Goal: Information Seeking & Learning: Learn about a topic

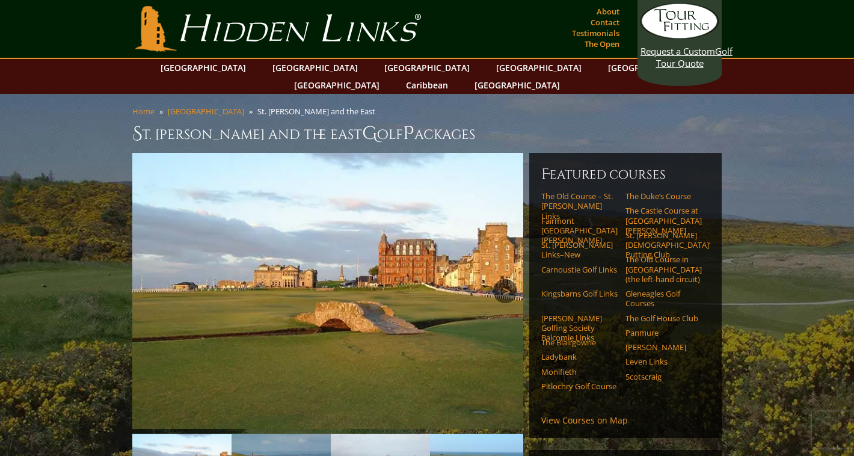
click at [506, 279] on link "Next" at bounding box center [505, 291] width 24 height 24
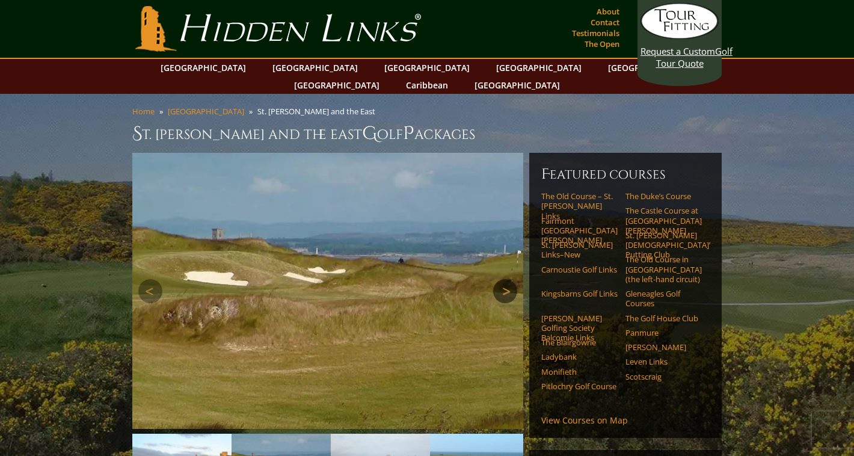
click at [506, 279] on link "Next" at bounding box center [505, 291] width 24 height 24
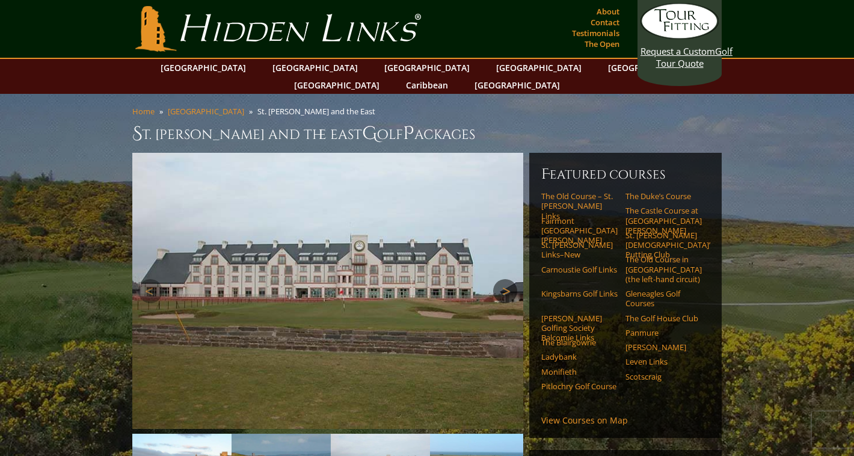
click at [506, 279] on link "Next" at bounding box center [505, 291] width 24 height 24
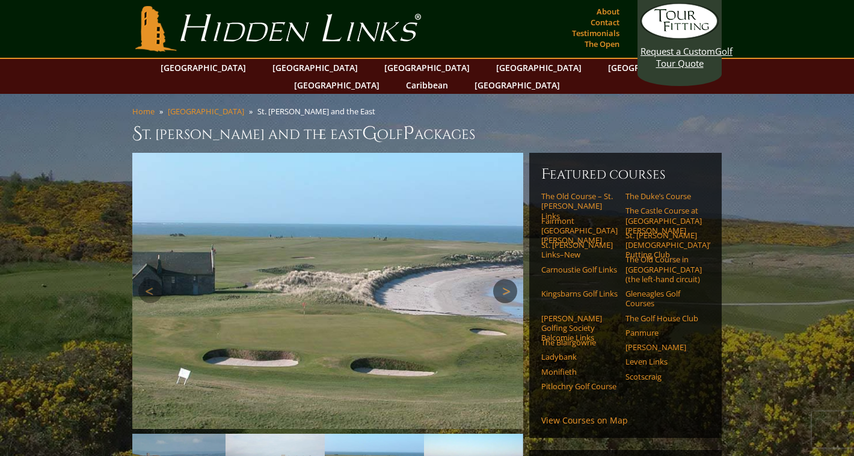
click at [506, 279] on link "Next" at bounding box center [505, 291] width 24 height 24
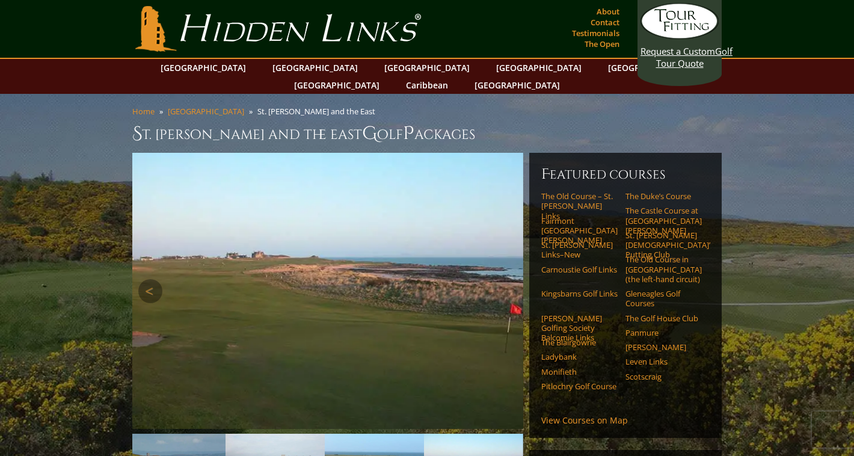
click at [506, 279] on link "Next" at bounding box center [505, 291] width 24 height 24
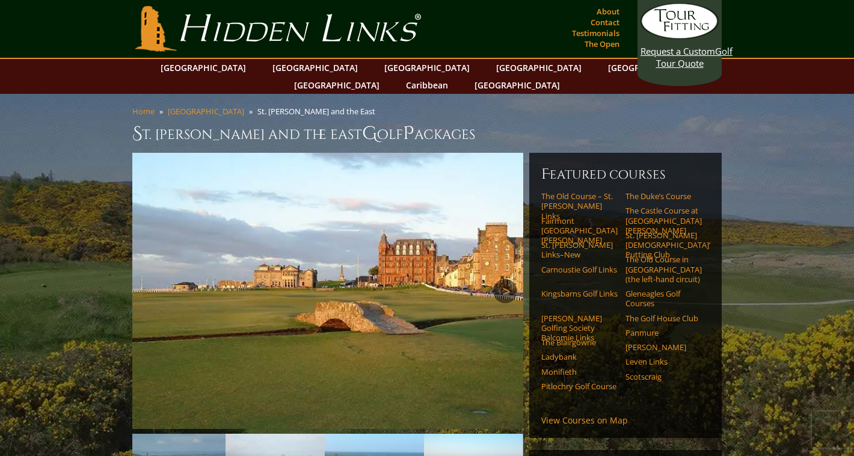
click at [506, 279] on link "Next" at bounding box center [505, 291] width 24 height 24
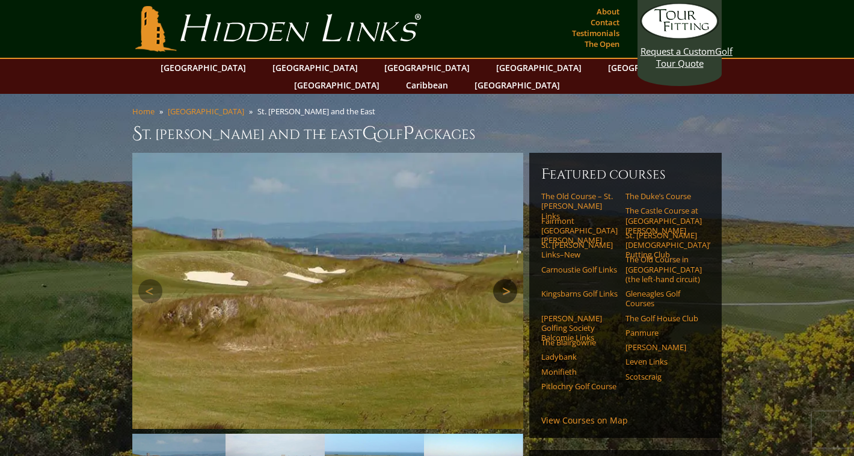
click at [506, 279] on link "Next" at bounding box center [505, 291] width 24 height 24
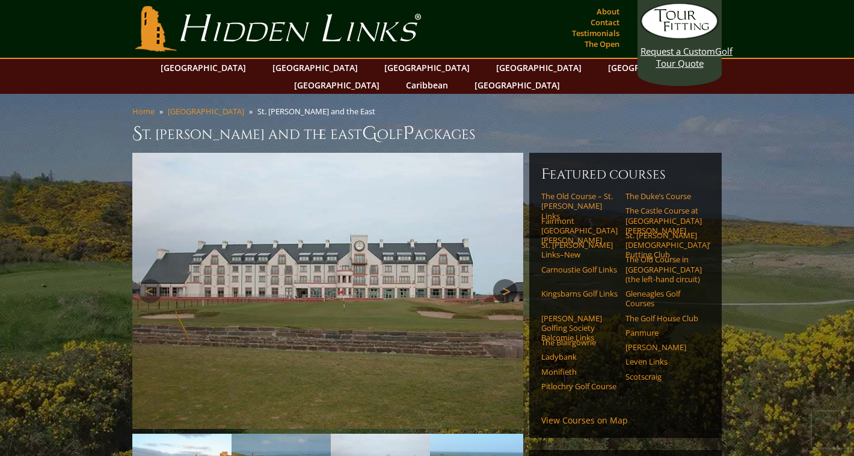
click at [506, 279] on link "Next" at bounding box center [505, 291] width 24 height 24
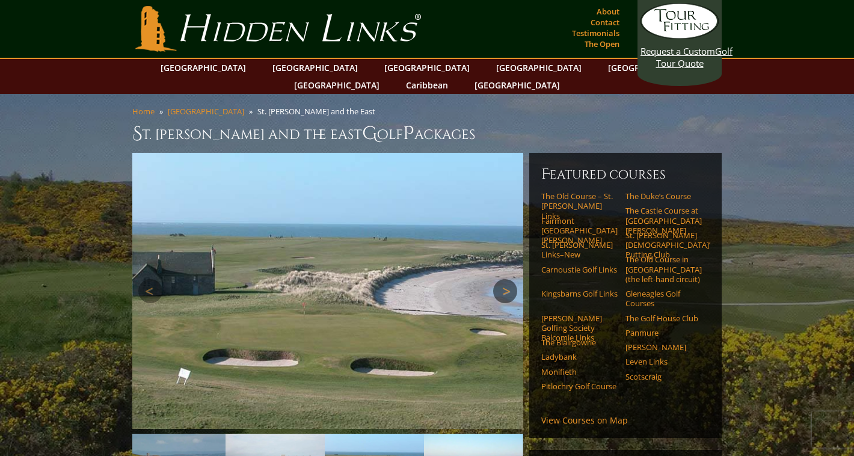
click at [506, 279] on link "Next" at bounding box center [505, 291] width 24 height 24
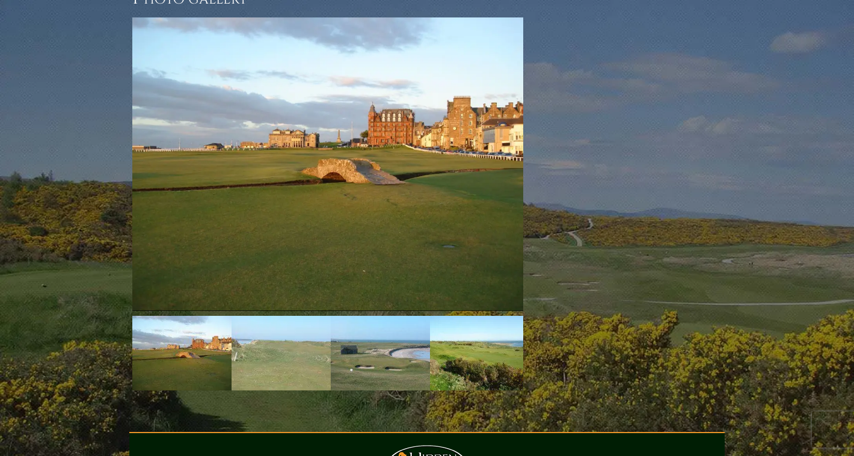
scroll to position [1838, 0]
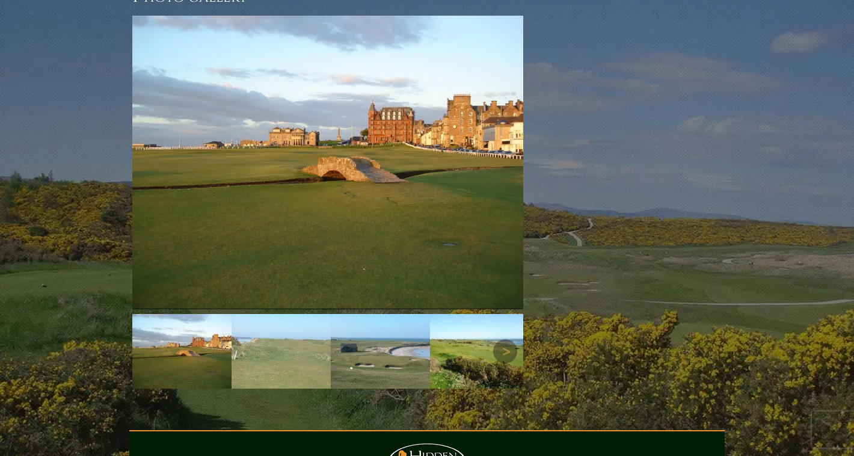
click at [386, 314] on img at bounding box center [380, 351] width 99 height 75
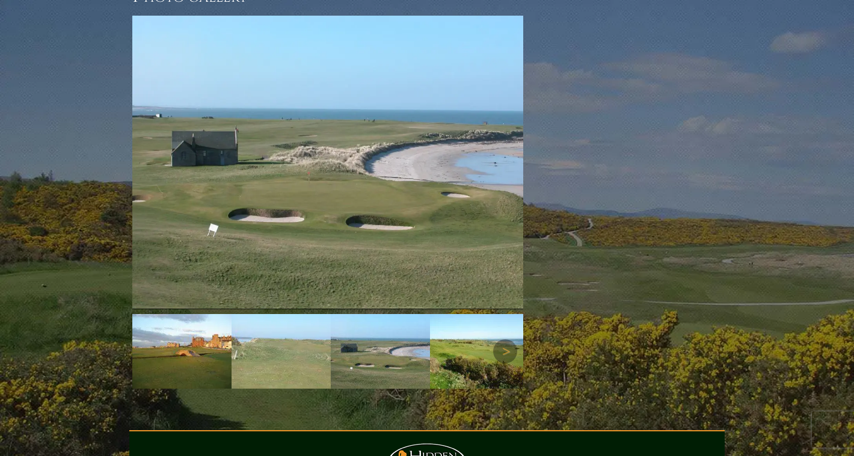
click at [469, 314] on img at bounding box center [479, 351] width 99 height 75
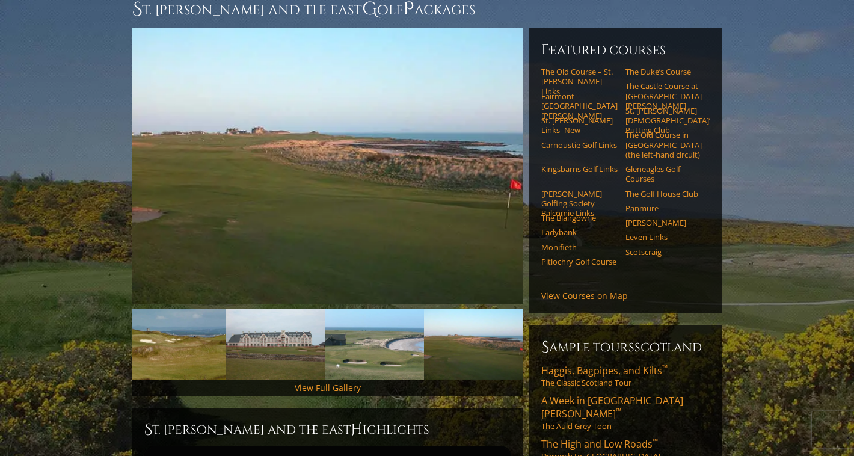
scroll to position [85, 0]
